Goal: Task Accomplishment & Management: Manage account settings

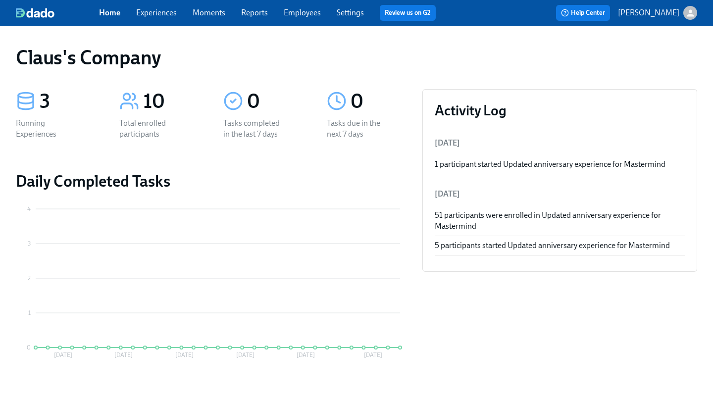
click at [686, 15] on icon "button" at bounding box center [690, 13] width 10 height 10
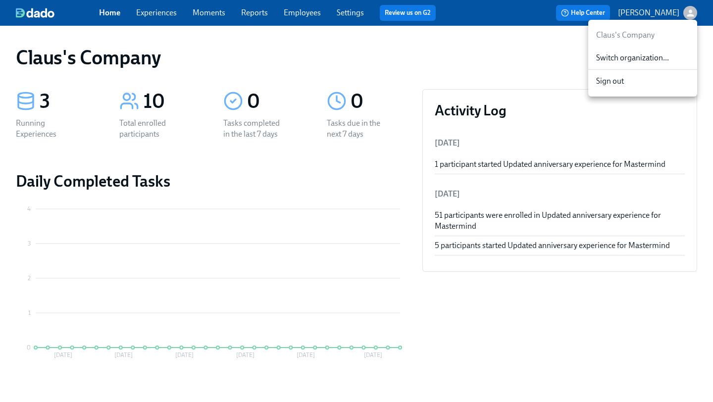
click at [651, 52] on div "Switch organization..." at bounding box center [642, 58] width 109 height 23
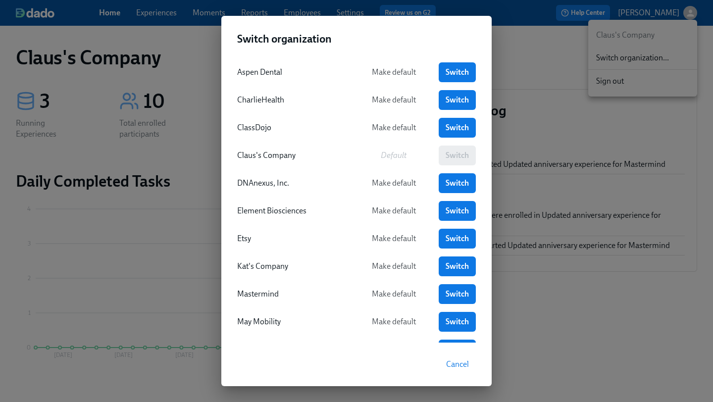
scroll to position [92, 0]
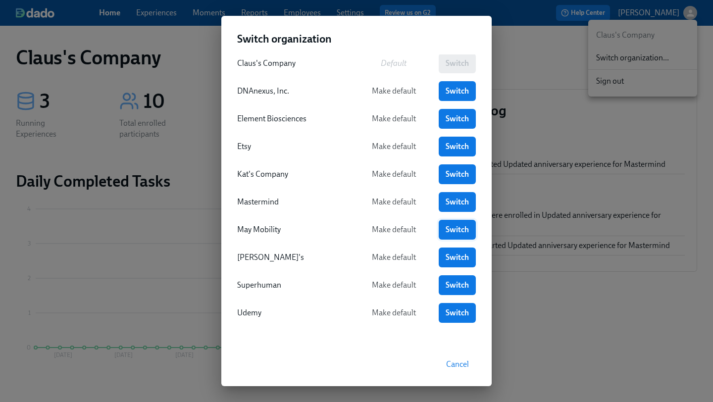
click at [453, 228] on span "Switch" at bounding box center [457, 230] width 23 height 10
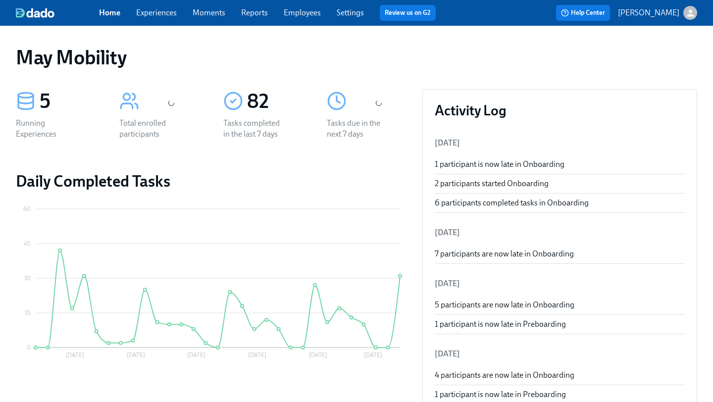
click at [163, 10] on link "Experiences" at bounding box center [156, 12] width 41 height 9
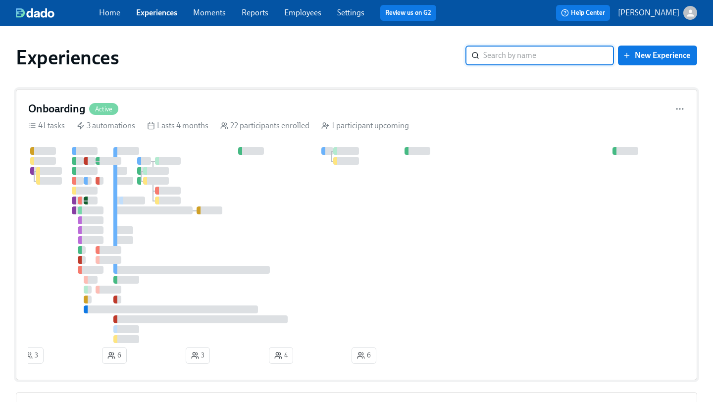
click at [467, 100] on div "Onboarding Active 41 tasks 3 automations Lasts 4 months 22 participants enrolle…" at bounding box center [356, 234] width 681 height 291
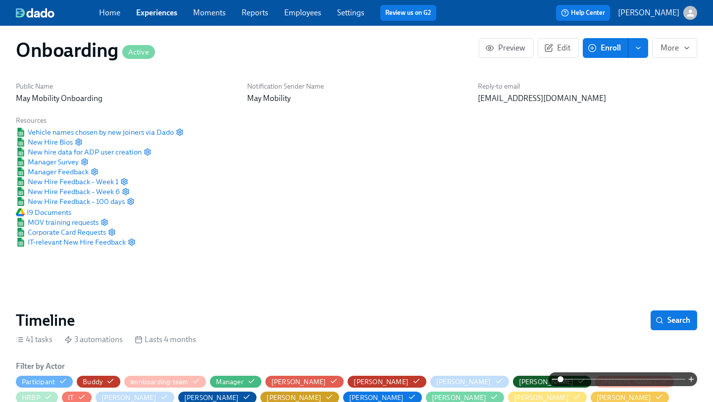
scroll to position [0, 4533]
click at [605, 378] on span at bounding box center [622, 379] width 125 height 14
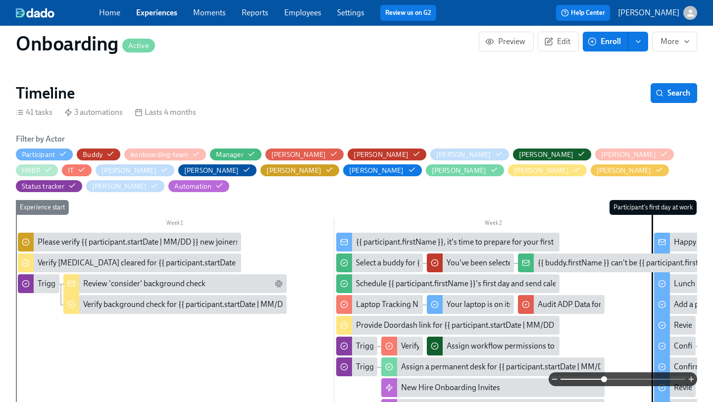
scroll to position [235, 0]
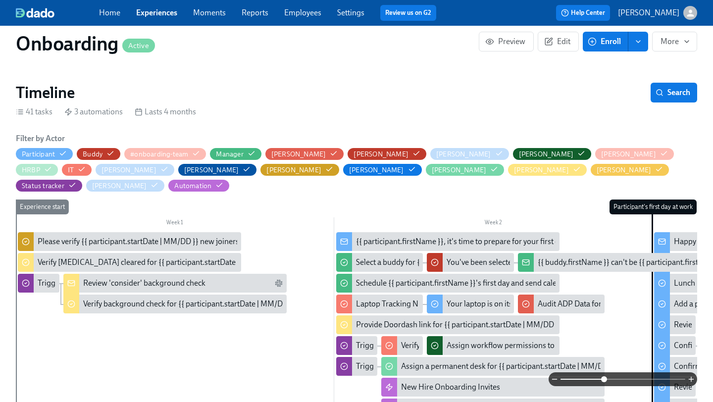
click at [640, 377] on span at bounding box center [622, 379] width 125 height 14
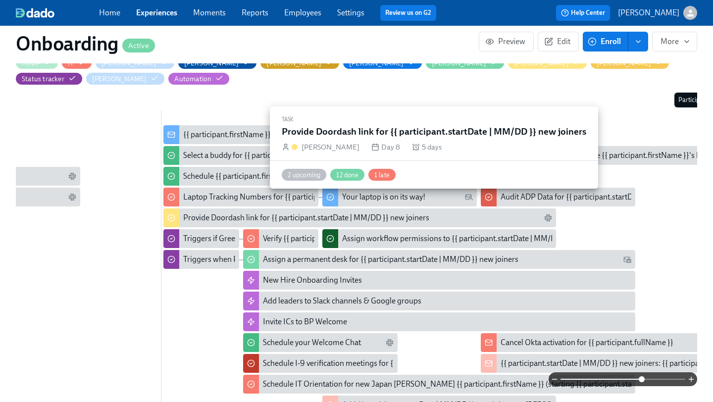
scroll to position [0, 418]
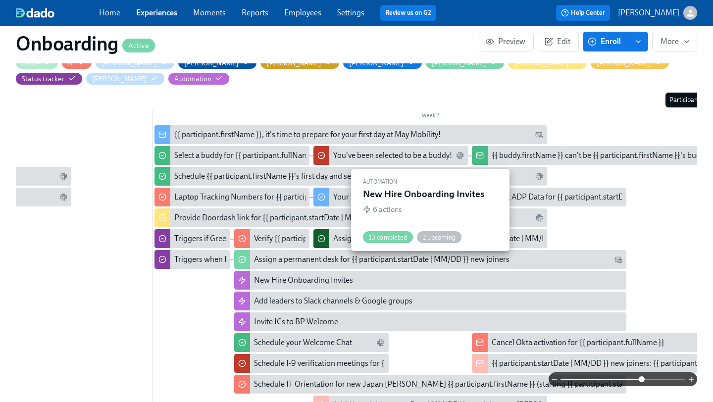
click at [482, 275] on div "New Hire Onboarding Invites" at bounding box center [438, 280] width 369 height 11
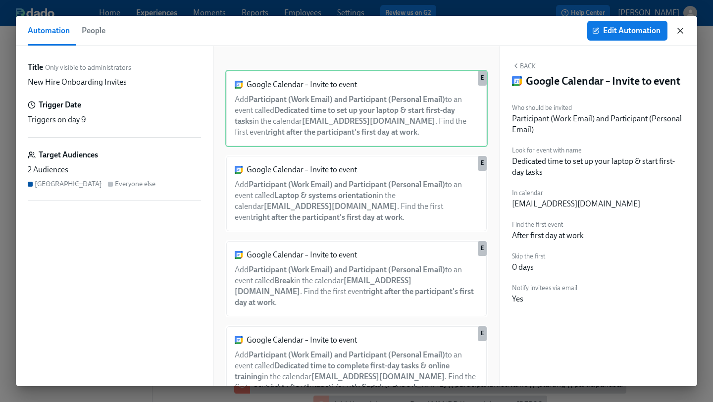
click at [683, 30] on icon "button" at bounding box center [680, 31] width 10 height 10
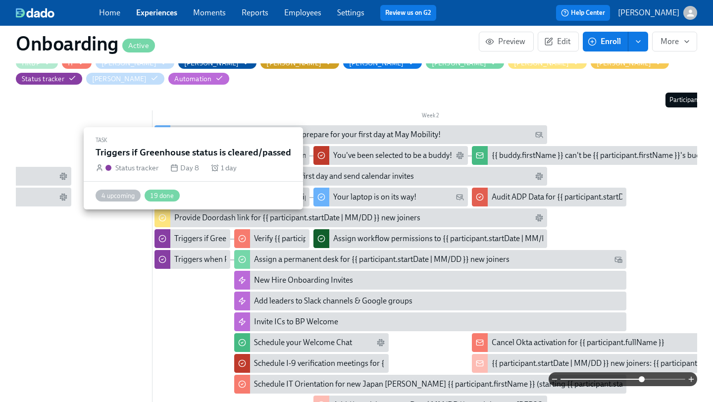
click at [196, 233] on div "Triggers if Greenhouse status is cleared/passed" at bounding box center [253, 238] width 159 height 11
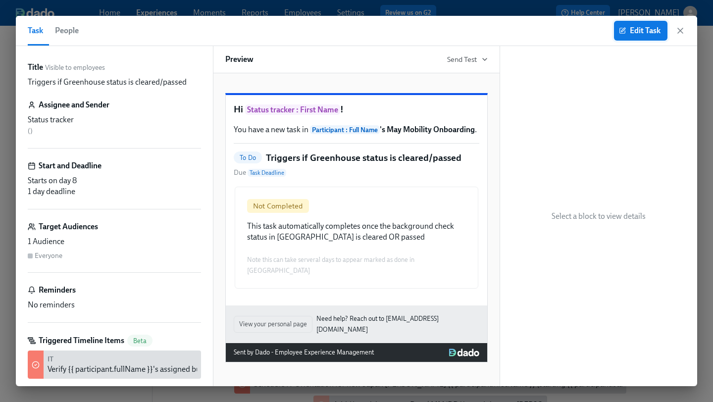
click at [638, 35] on span "Edit Task" at bounding box center [641, 31] width 40 height 10
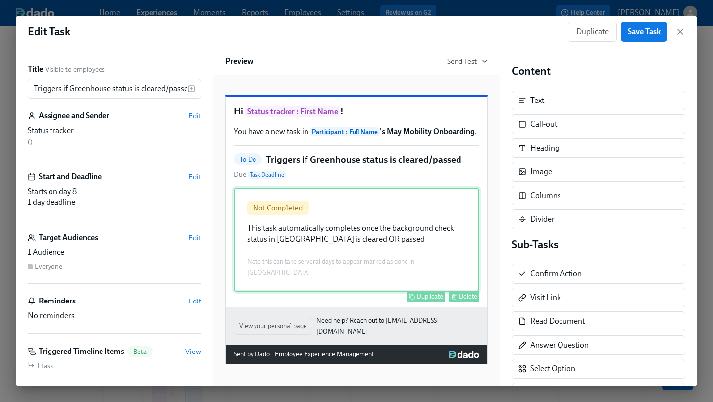
click at [351, 258] on div "Not Completed This task automatically completes once the background check statu…" at bounding box center [357, 240] width 246 height 104
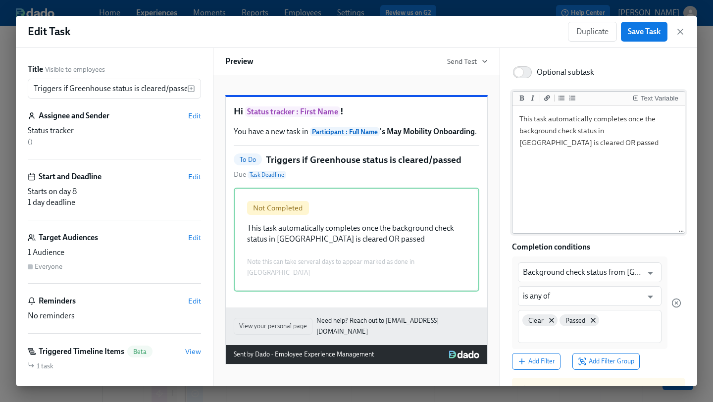
scroll to position [72, 0]
click at [651, 298] on icon "Open" at bounding box center [650, 295] width 13 height 13
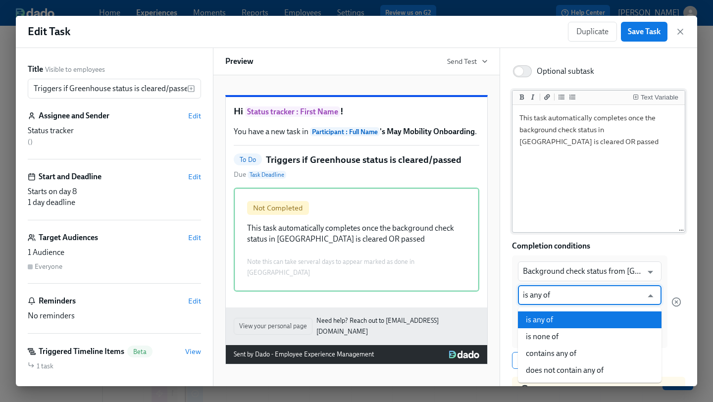
click at [594, 181] on textarea "This task automatically completes once the background check status in Greenhous…" at bounding box center [598, 169] width 168 height 124
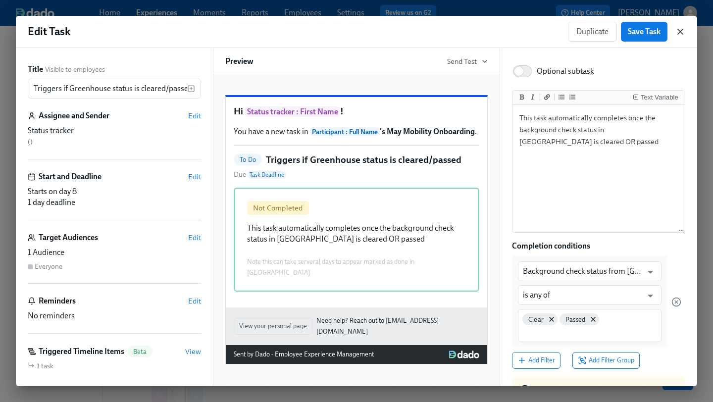
click at [679, 32] on icon "button" at bounding box center [680, 31] width 5 height 5
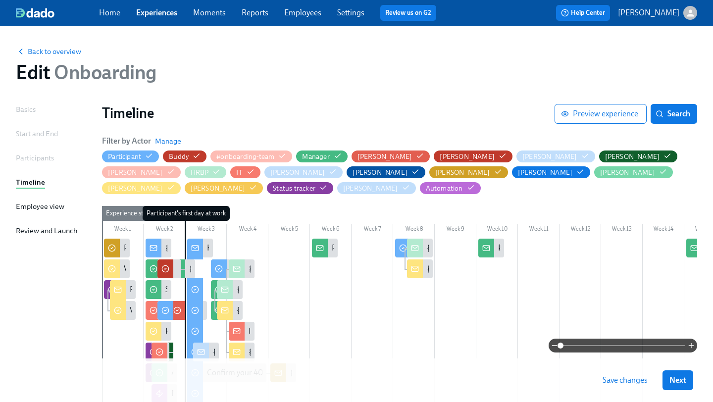
click at [590, 345] on span at bounding box center [622, 346] width 125 height 14
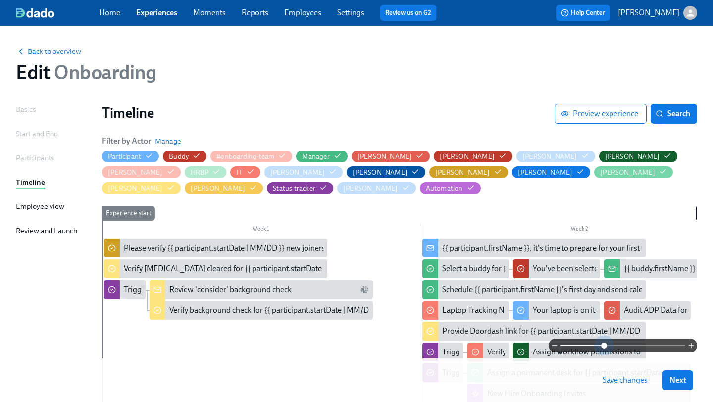
click at [605, 346] on span at bounding box center [622, 346] width 125 height 14
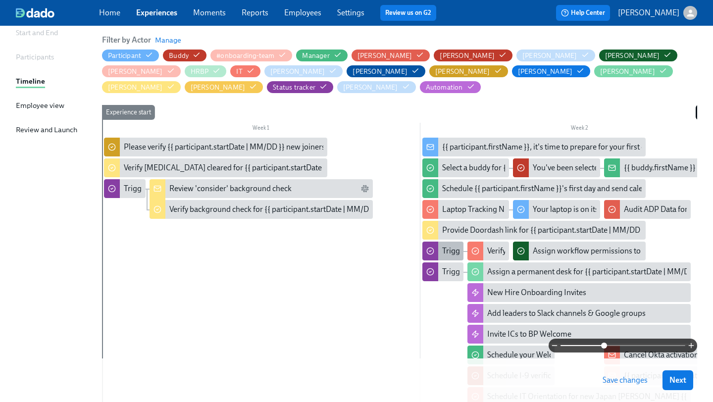
scroll to position [102, 0]
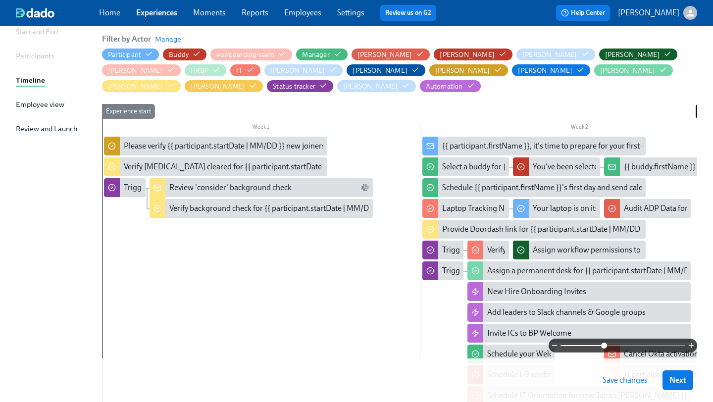
click at [623, 343] on span at bounding box center [622, 346] width 125 height 14
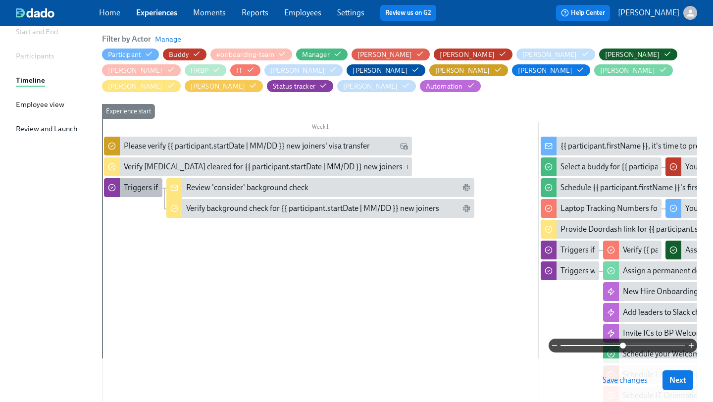
click at [138, 185] on div "Triggers if Greenhouse background check status is "consider"" at bounding box center [227, 187] width 206 height 11
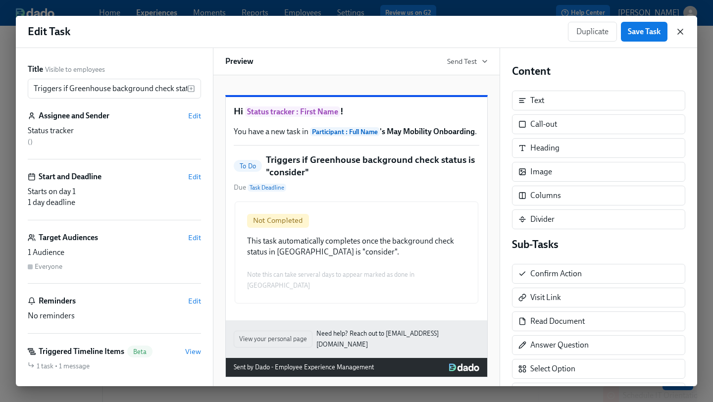
click at [682, 33] on icon "button" at bounding box center [680, 32] width 10 height 10
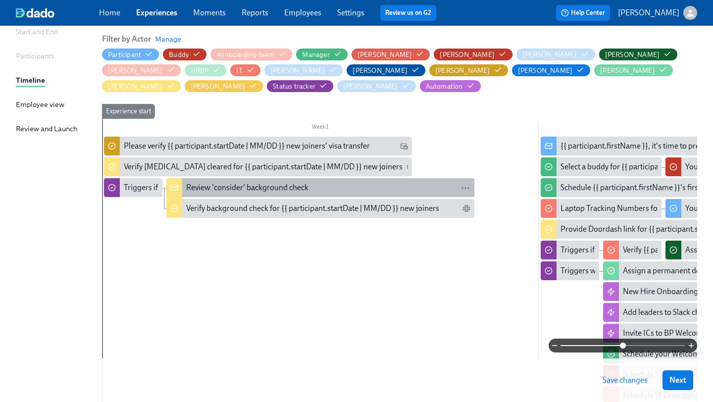
click at [208, 189] on div "Review 'consider' background check" at bounding box center [247, 187] width 122 height 11
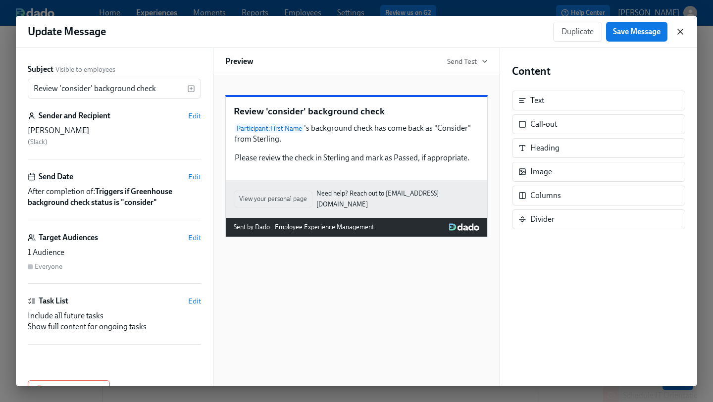
click at [675, 31] on icon "button" at bounding box center [680, 32] width 10 height 10
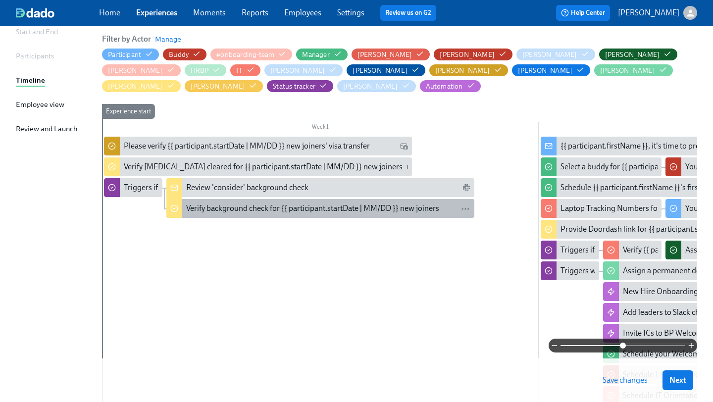
click at [310, 212] on div "Verify background check for {{ participant.startDate | MM/DD }} new joiners" at bounding box center [312, 208] width 253 height 11
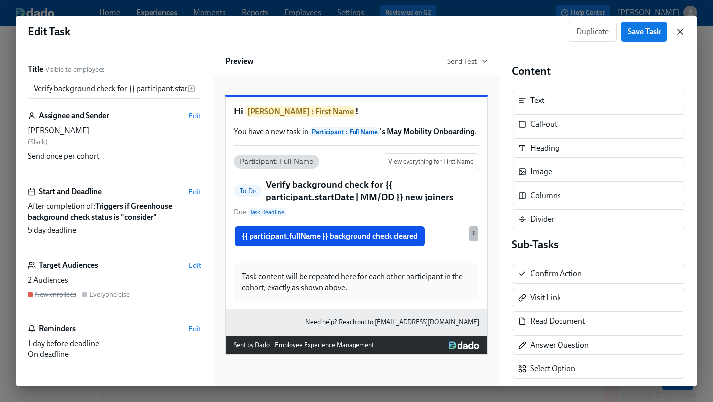
click at [680, 31] on icon "button" at bounding box center [680, 32] width 10 height 10
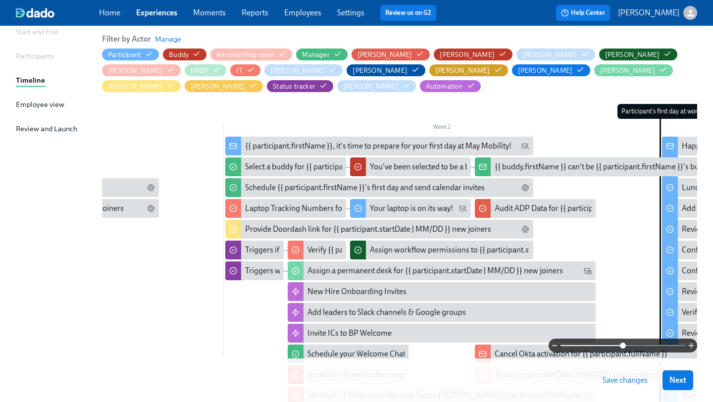
scroll to position [0, 317]
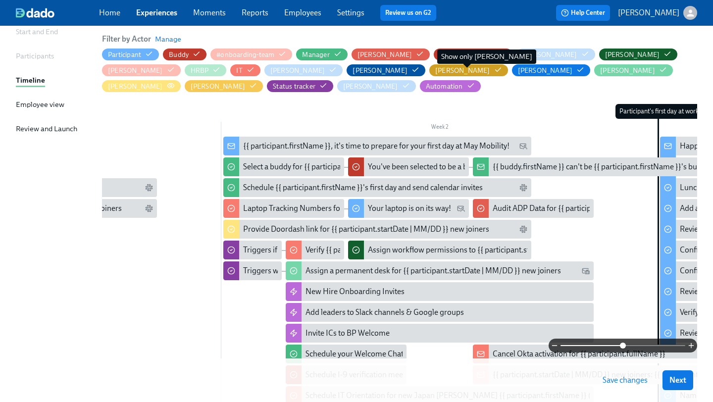
click at [172, 85] on circle "button" at bounding box center [171, 86] width 2 height 2
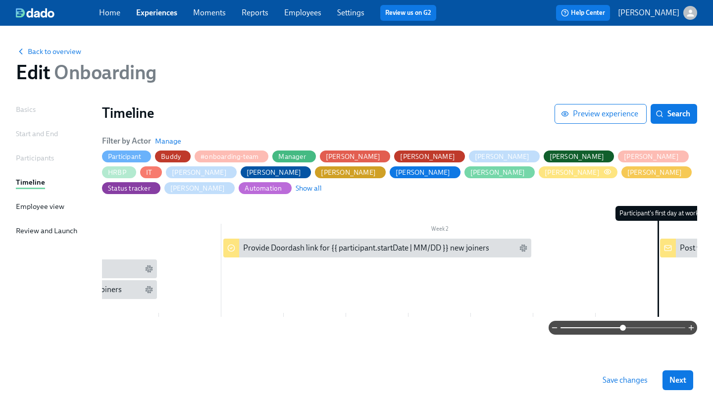
scroll to position [0, 0]
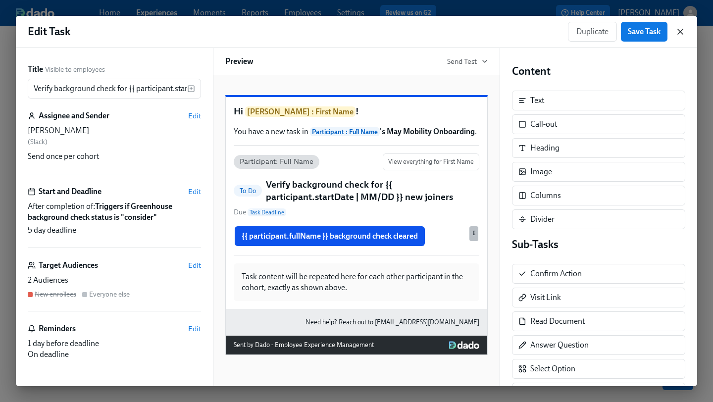
click at [679, 31] on icon "button" at bounding box center [680, 32] width 10 height 10
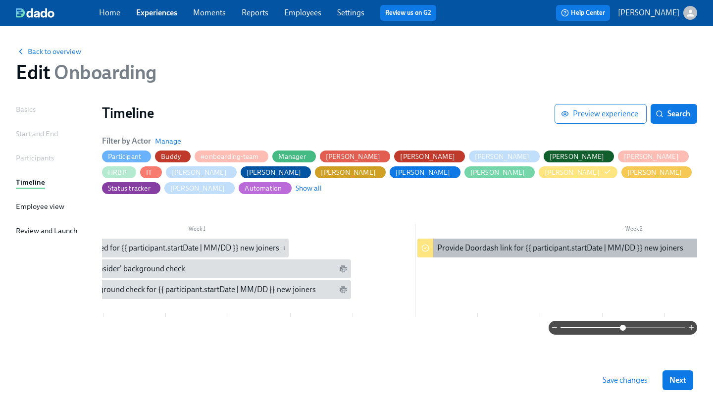
scroll to position [0, 113]
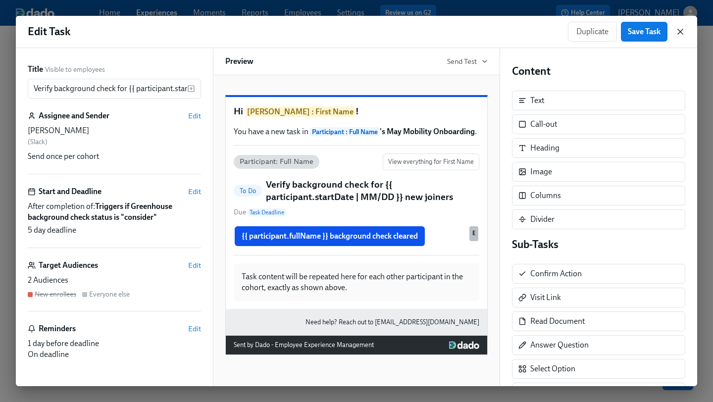
click at [680, 35] on icon "button" at bounding box center [680, 32] width 10 height 10
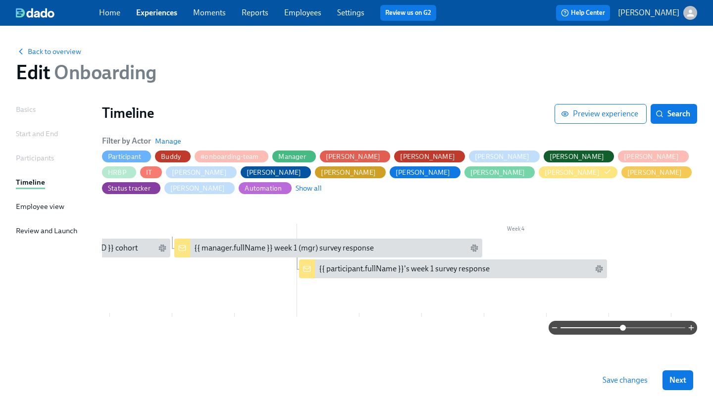
scroll to position [0, 1116]
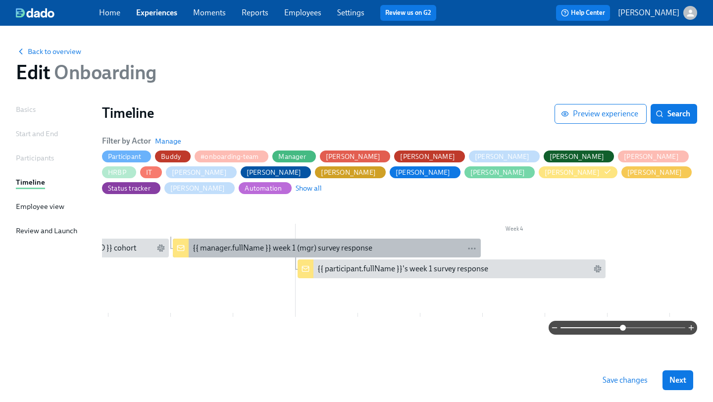
click at [292, 243] on div "{{ manager.fullName }} week 1 (mgr) survey response" at bounding box center [283, 248] width 180 height 11
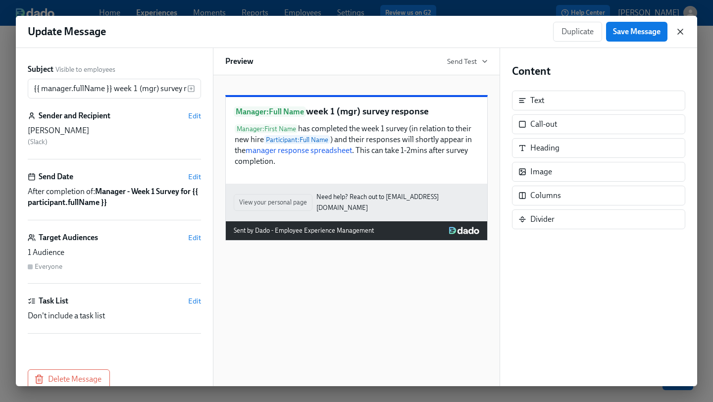
click at [682, 32] on icon "button" at bounding box center [680, 32] width 10 height 10
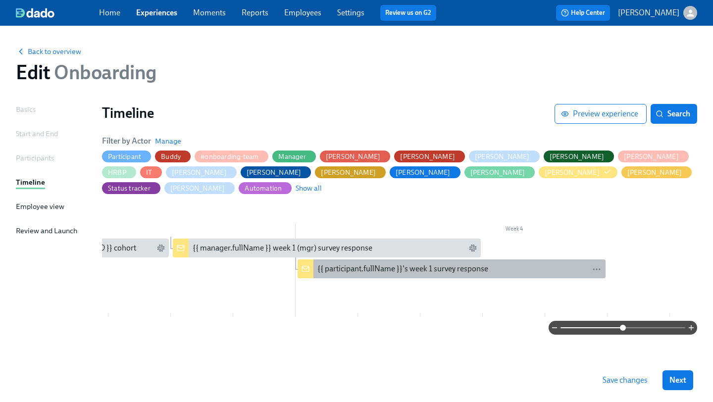
click at [428, 263] on div "{{ participant.fullName }}'s week 1 survey response" at bounding box center [402, 268] width 171 height 11
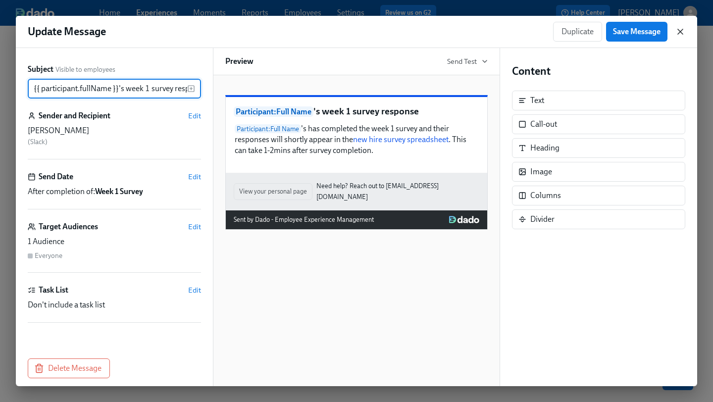
click at [677, 28] on icon "button" at bounding box center [680, 32] width 10 height 10
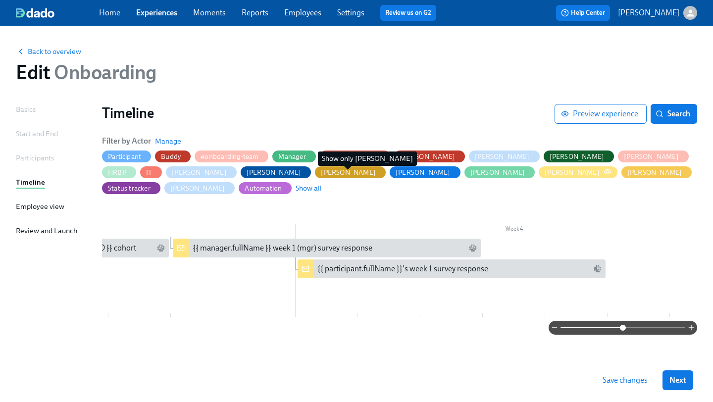
click at [604, 174] on icon "button" at bounding box center [607, 171] width 6 height 4
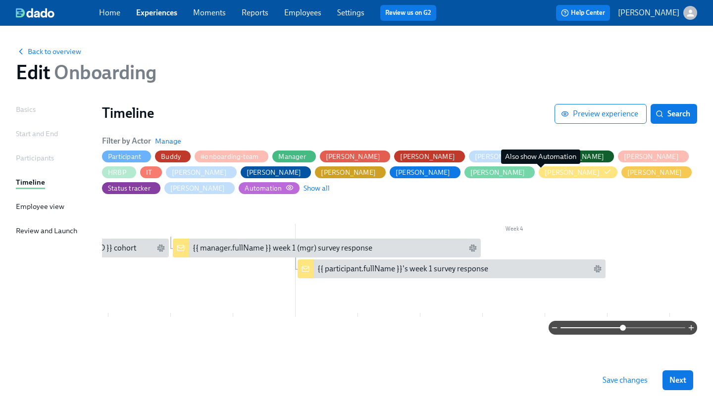
click at [282, 184] on div "Automation" at bounding box center [263, 188] width 37 height 9
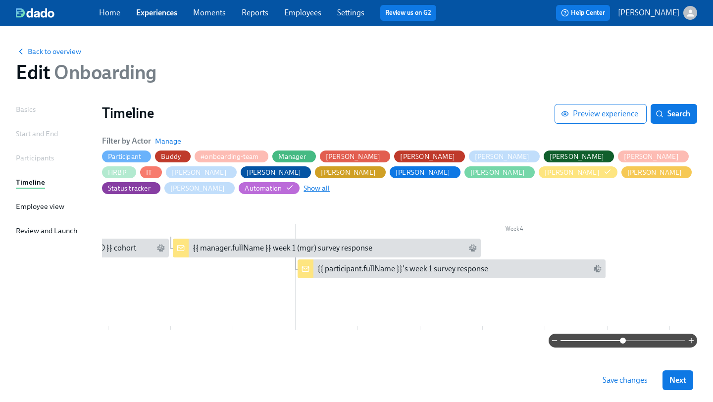
click at [330, 183] on span "Show all" at bounding box center [316, 188] width 26 height 10
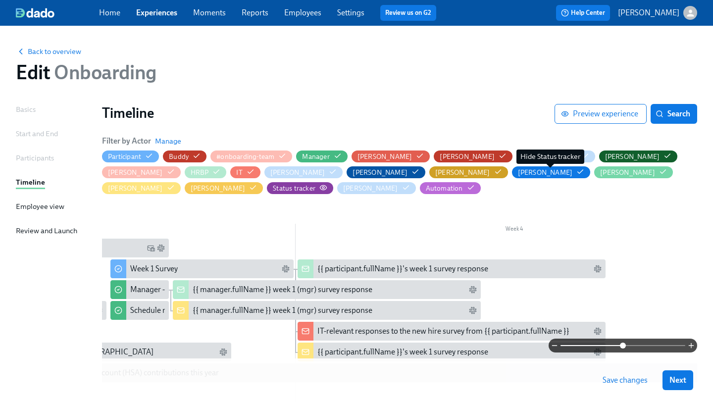
click at [315, 184] on div "Status tracker" at bounding box center [294, 188] width 43 height 9
click at [327, 184] on icon "button" at bounding box center [323, 188] width 8 height 8
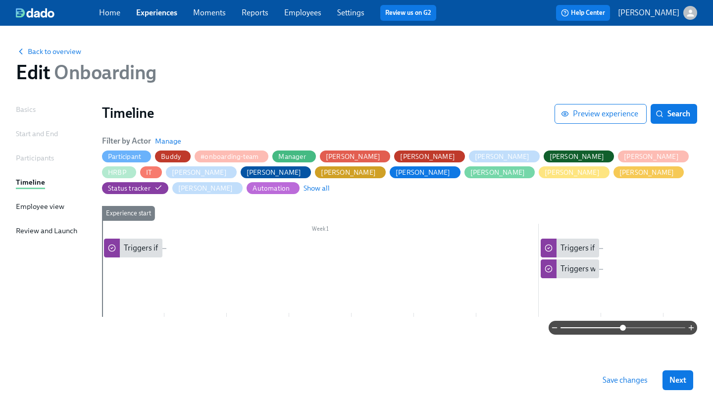
scroll to position [0, 10]
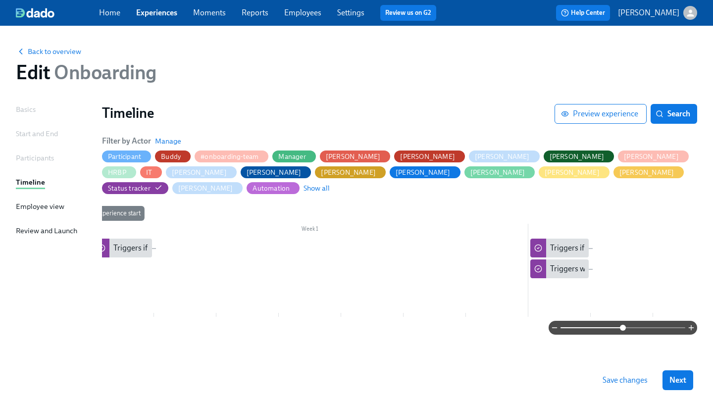
click at [168, 184] on span "Status tracker" at bounding box center [135, 188] width 66 height 9
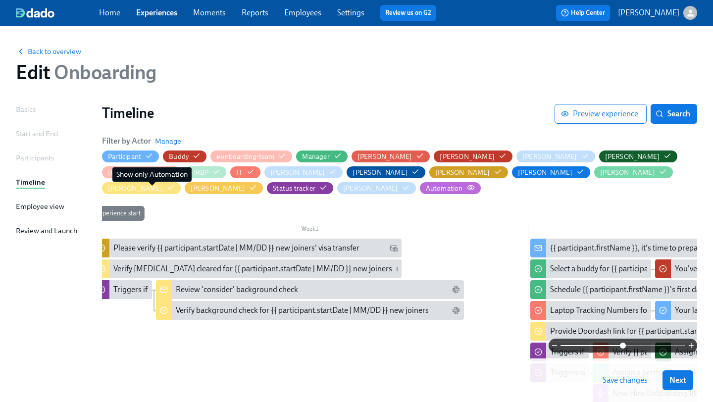
click at [467, 191] on icon "button" at bounding box center [471, 188] width 8 height 8
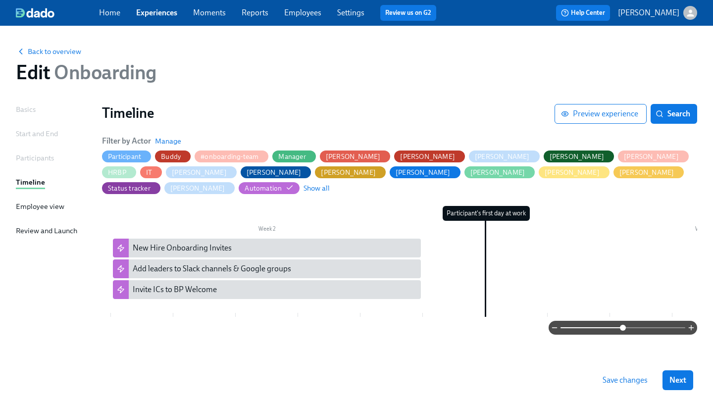
scroll to position [0, 487]
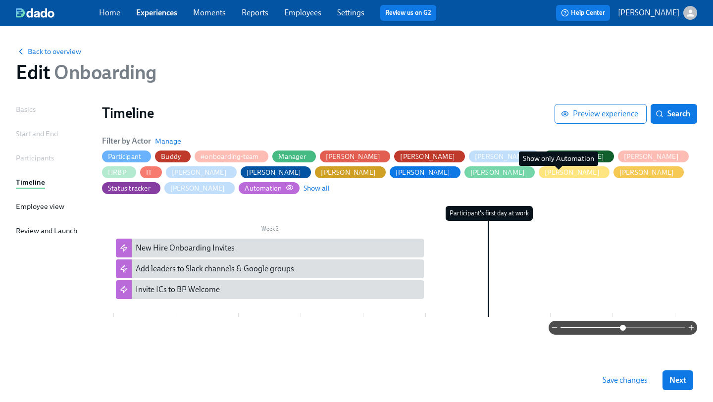
click at [294, 184] on icon "button" at bounding box center [290, 188] width 8 height 8
click at [330, 183] on span "Show all" at bounding box center [316, 188] width 26 height 10
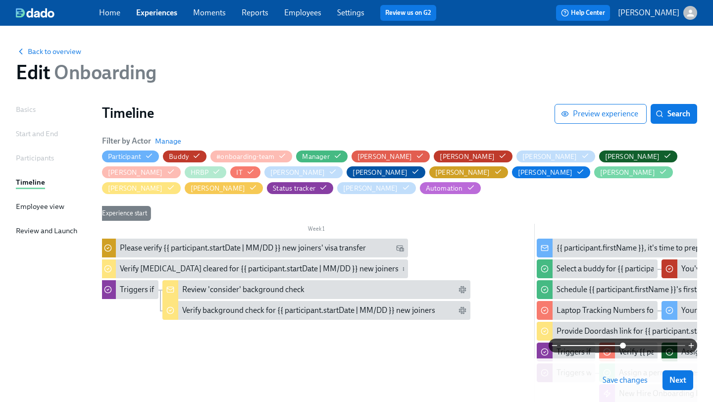
scroll to position [0, 0]
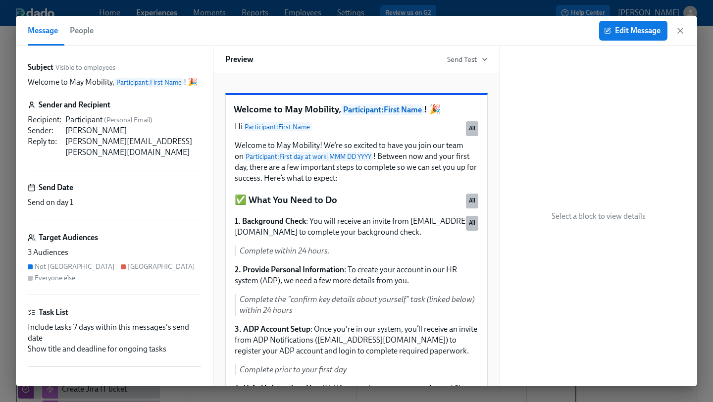
scroll to position [724, 0]
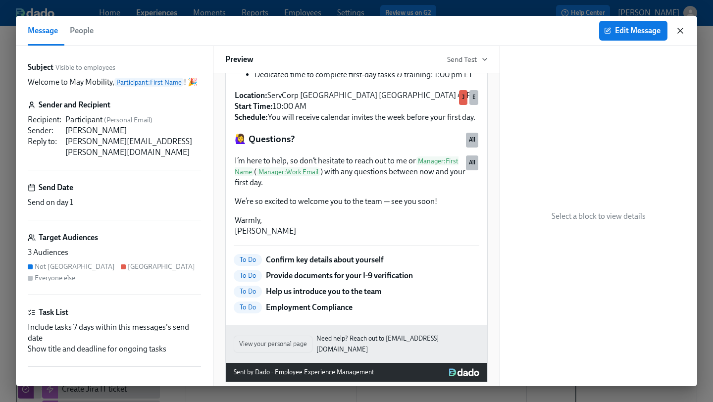
click at [680, 35] on icon "button" at bounding box center [680, 31] width 10 height 10
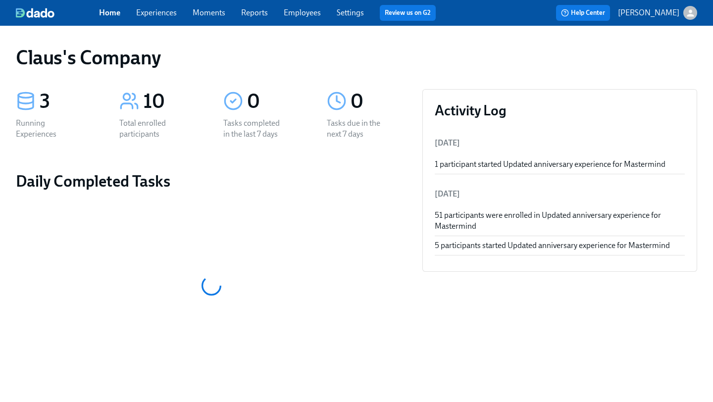
click at [167, 15] on link "Experiences" at bounding box center [156, 12] width 41 height 9
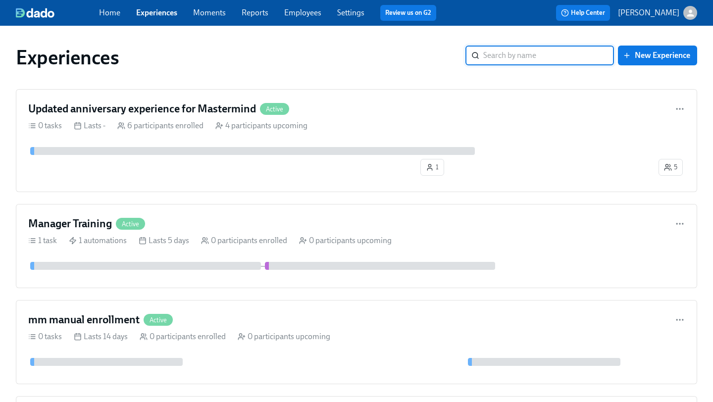
click at [692, 13] on icon "button" at bounding box center [690, 13] width 10 height 10
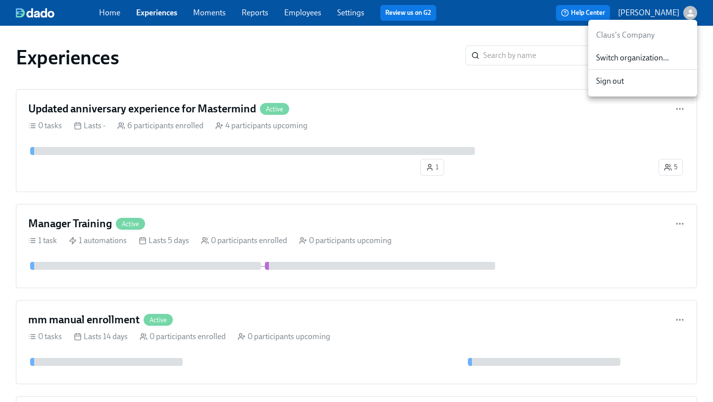
click at [645, 59] on span "Switch organization..." at bounding box center [642, 57] width 93 height 11
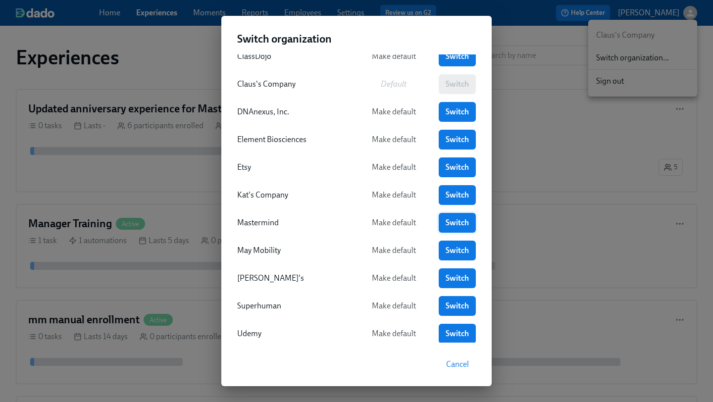
scroll to position [73, 0]
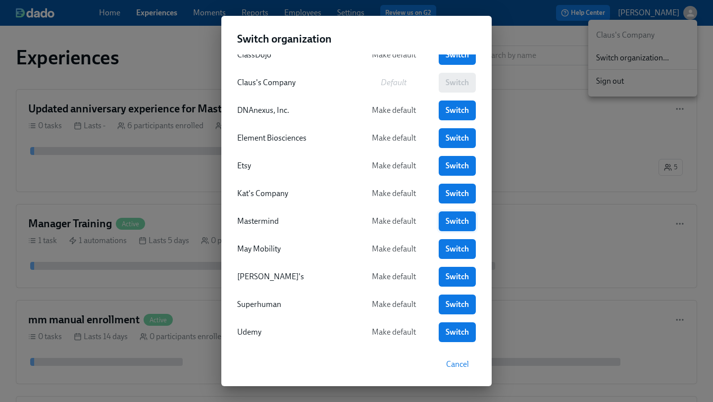
click at [463, 220] on span "Switch" at bounding box center [457, 221] width 23 height 10
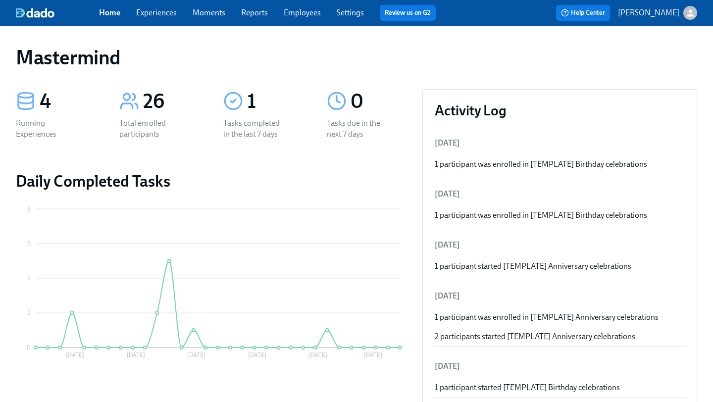
click at [694, 19] on div "button" at bounding box center [690, 13] width 14 height 14
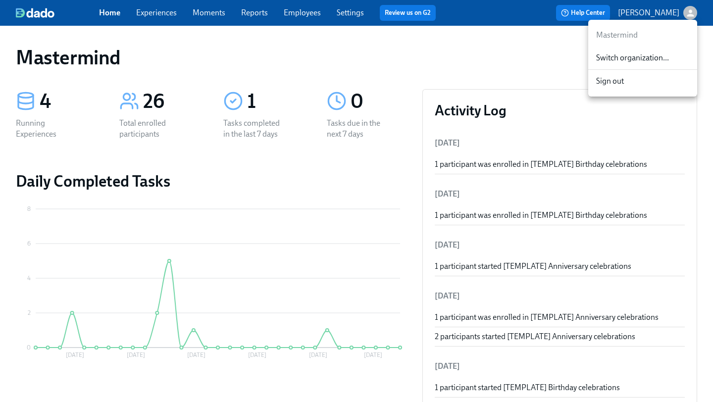
click at [654, 48] on div "Switch organization..." at bounding box center [642, 58] width 109 height 23
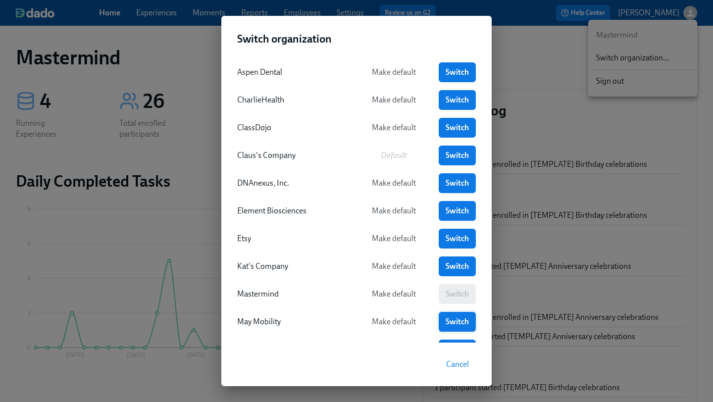
click at [454, 317] on span "Switch" at bounding box center [457, 322] width 23 height 10
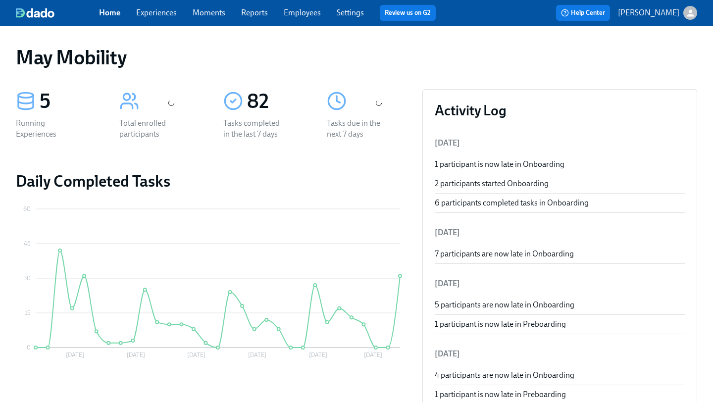
click at [145, 15] on link "Experiences" at bounding box center [156, 12] width 41 height 9
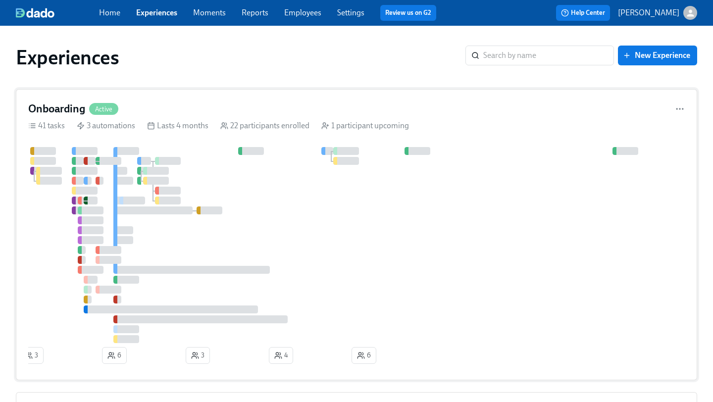
click at [265, 115] on div "Onboarding Active" at bounding box center [356, 108] width 656 height 15
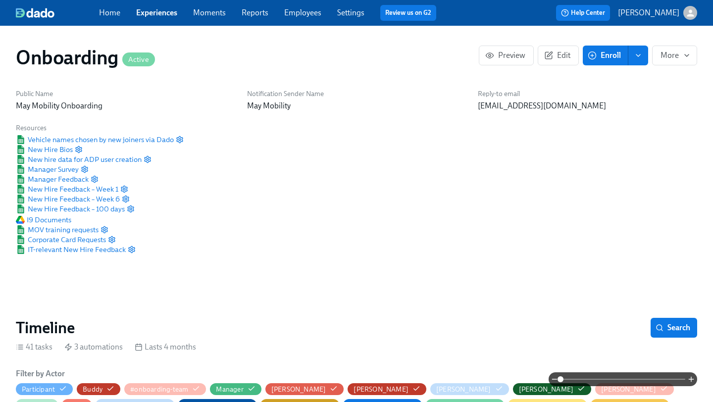
scroll to position [0, 4533]
click at [677, 329] on span "Search" at bounding box center [673, 328] width 33 height 10
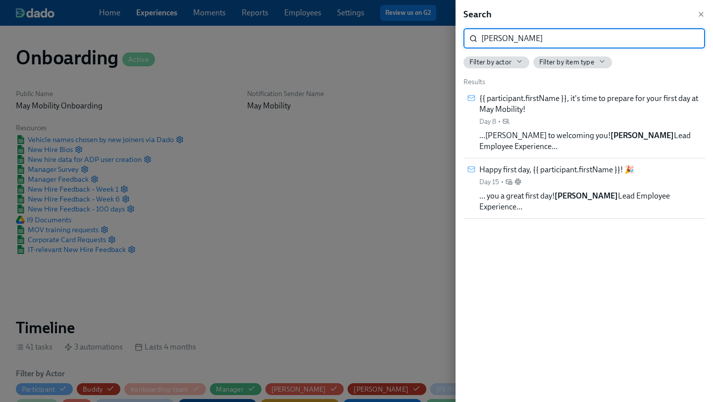
type input "[PERSON_NAME]"
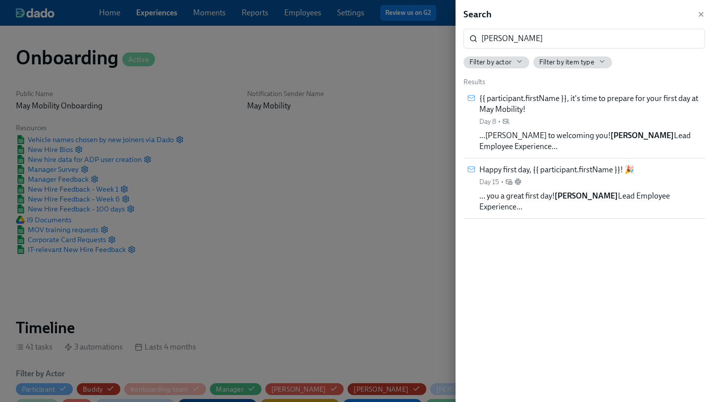
click at [380, 204] on div at bounding box center [356, 201] width 713 height 402
